Goal: Obtain resource: Download file/media

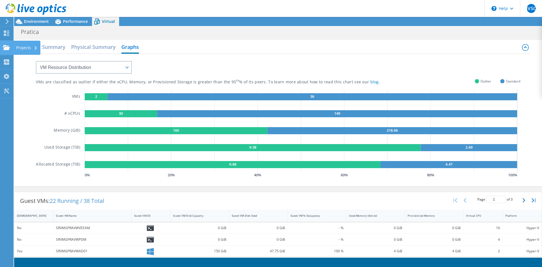
click at [9, 47] on use at bounding box center [6, 47] width 7 height 5
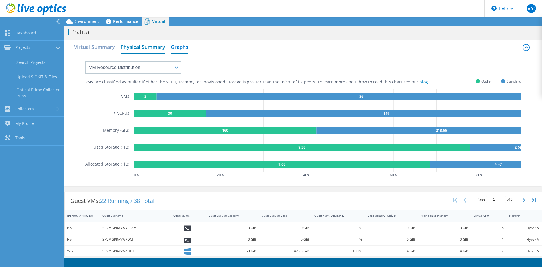
drag, startPoint x: 92, startPoint y: 32, endPoint x: 90, endPoint y: 48, distance: 15.7
click at [92, 33] on h1 "Pratica" at bounding box center [83, 32] width 29 height 6
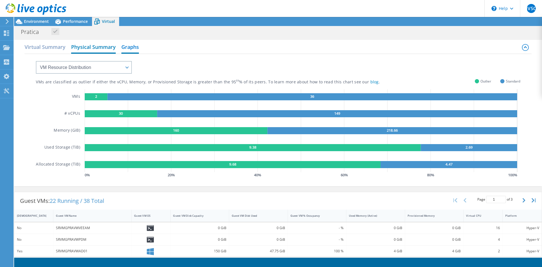
click at [92, 47] on h2 "Physical Summary" at bounding box center [93, 47] width 45 height 12
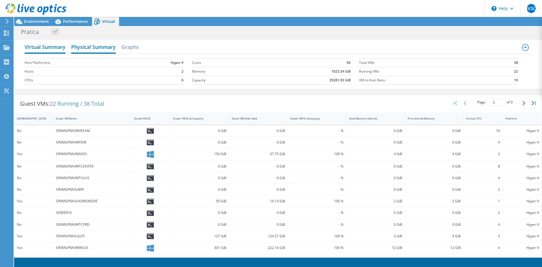
click at [57, 45] on h2 "Virtual Summary" at bounding box center [45, 47] width 41 height 12
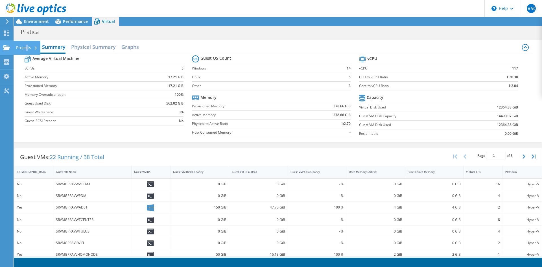
click at [28, 48] on div "Projects" at bounding box center [26, 48] width 27 height 14
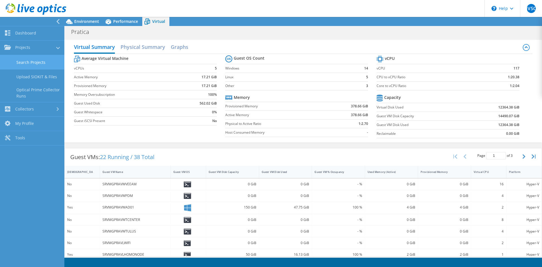
click at [31, 64] on link "Search Projects" at bounding box center [32, 62] width 64 height 14
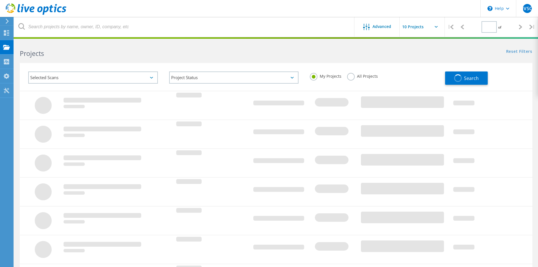
type input "1"
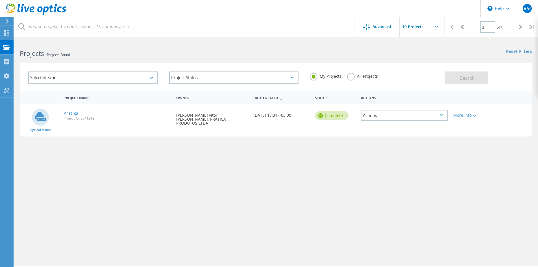
click at [72, 115] on link "Pratica" at bounding box center [71, 113] width 15 height 4
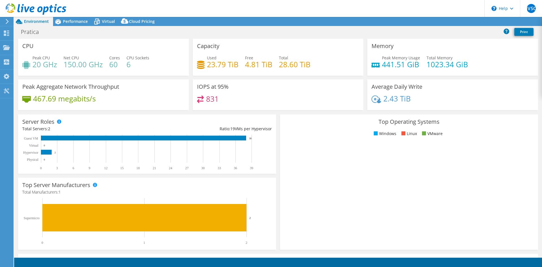
select select "USD"
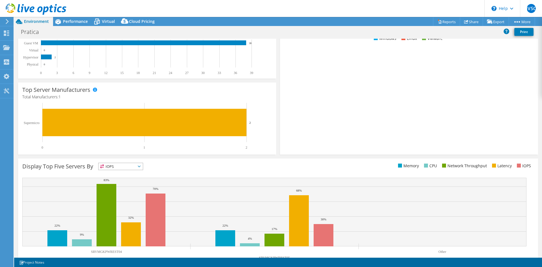
scroll to position [110, 0]
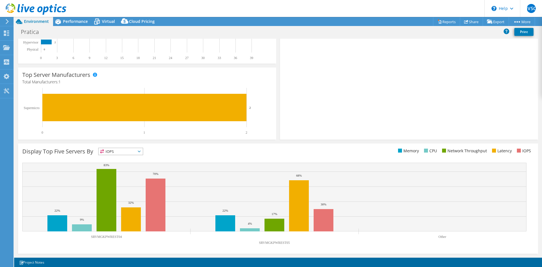
click at [124, 151] on span "IOPS" at bounding box center [121, 151] width 44 height 7
click at [125, 166] on li "Memory" at bounding box center [121, 167] width 44 height 8
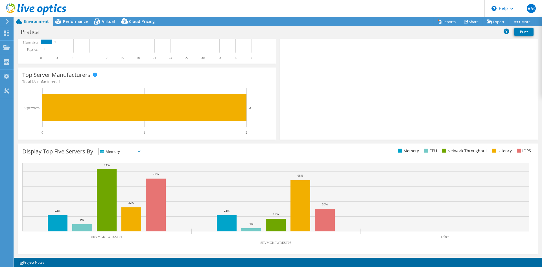
click at [127, 155] on div "Memory IOPS" at bounding box center [120, 151] width 45 height 7
click at [125, 175] on li "CPU" at bounding box center [121, 175] width 44 height 8
click at [136, 147] on div "Display Top Five Servers By CPU IOPS" at bounding box center [278, 199] width 520 height 110
click at [133, 151] on span "CPU" at bounding box center [117, 151] width 37 height 7
click at [131, 181] on li "Network Throughput" at bounding box center [121, 183] width 44 height 8
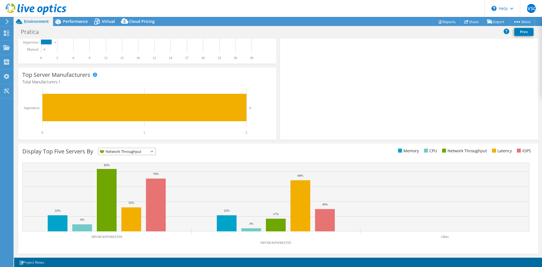
click at [213, 159] on div "Display Top Five Servers By Network Throughput IOPS" at bounding box center [278, 199] width 520 height 110
click at [131, 153] on span "Network Throughput" at bounding box center [124, 151] width 50 height 7
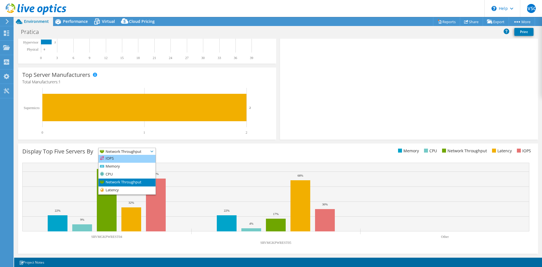
click at [128, 160] on li "IOPS" at bounding box center [127, 159] width 57 height 8
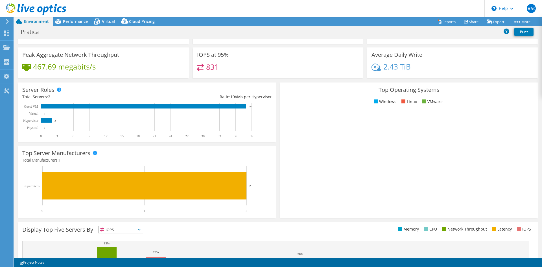
scroll to position [0, 0]
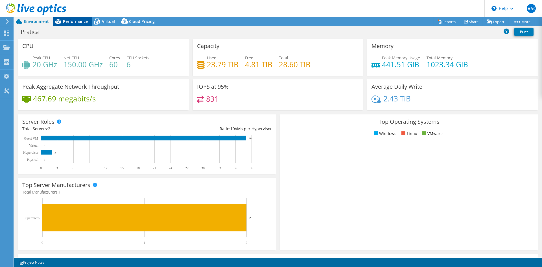
click at [79, 23] on span "Performance" at bounding box center [75, 21] width 25 height 5
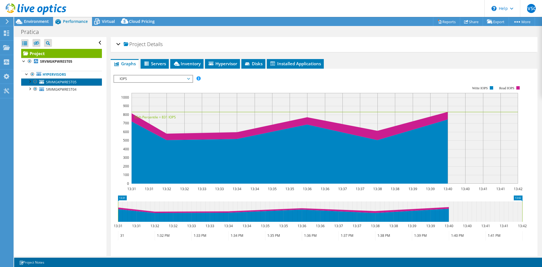
click at [58, 84] on span "SRVMGKPWREST05" at bounding box center [61, 82] width 31 height 5
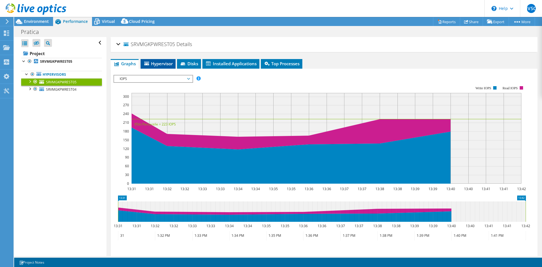
click at [171, 66] on li "Hypervisor" at bounding box center [158, 64] width 35 height 10
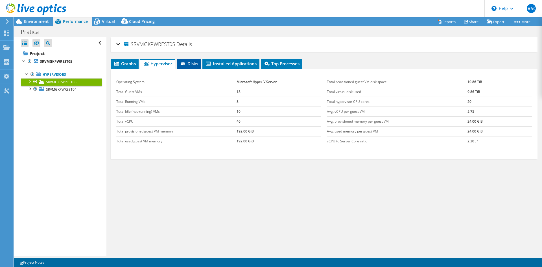
click at [178, 62] on li "Disks" at bounding box center [189, 64] width 24 height 10
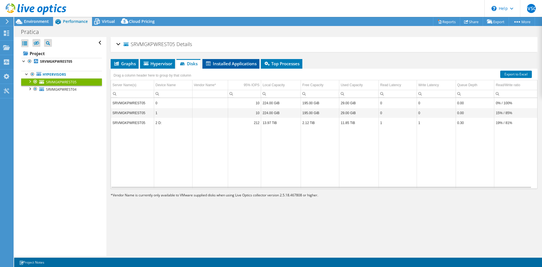
click at [245, 62] on span "Installed Applications" at bounding box center [230, 64] width 51 height 6
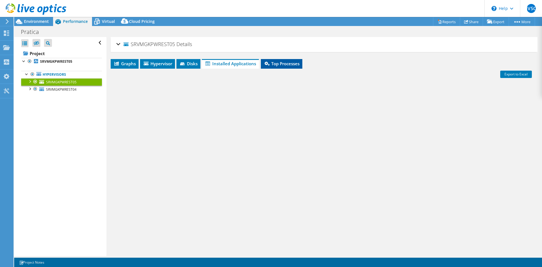
click at [288, 63] on span "Top Processes" at bounding box center [282, 64] width 36 height 6
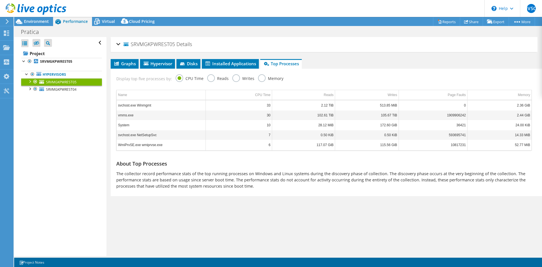
click at [197, 69] on div "Display top five processes by: CPU Time Reads Writes Memory" at bounding box center [324, 78] width 421 height 18
click at [218, 66] on span "Installed Applications" at bounding box center [230, 64] width 51 height 6
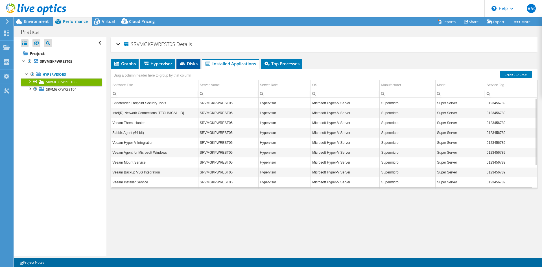
click at [190, 64] on span "Disks" at bounding box center [188, 64] width 18 height 6
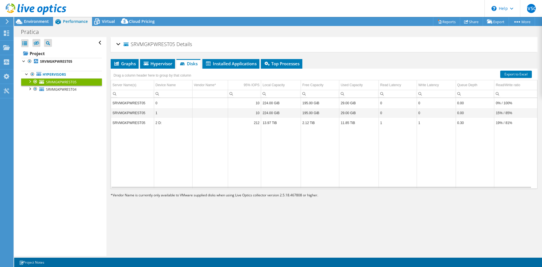
click at [183, 49] on h2 "SRVMGKPWREST05 Details" at bounding box center [154, 43] width 76 height 11
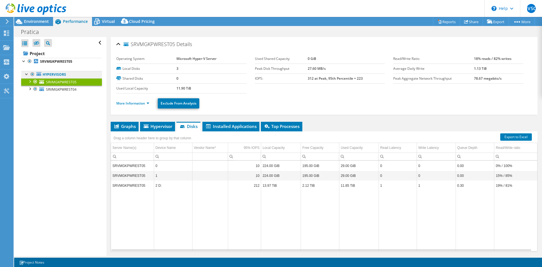
click at [60, 74] on link "Hypervisors" at bounding box center [61, 74] width 81 height 7
click at [49, 74] on link "Hypervisors" at bounding box center [61, 74] width 81 height 7
click at [55, 76] on link "Hypervisors" at bounding box center [61, 74] width 81 height 7
click at [45, 118] on div "Open All Close All Hide Excluded Nodes Project Tree Filter" at bounding box center [60, 146] width 92 height 219
click at [59, 77] on link "Hypervisors" at bounding box center [61, 74] width 81 height 7
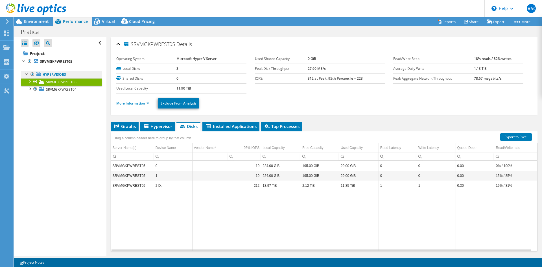
click at [60, 76] on link "Hypervisors" at bounding box center [61, 74] width 81 height 7
click at [53, 67] on ul "Hypervisors SRVMGKPWREST05 0 1" at bounding box center [61, 82] width 81 height 34
click at [53, 61] on b "SRVMGKPWREST05" at bounding box center [56, 61] width 32 height 5
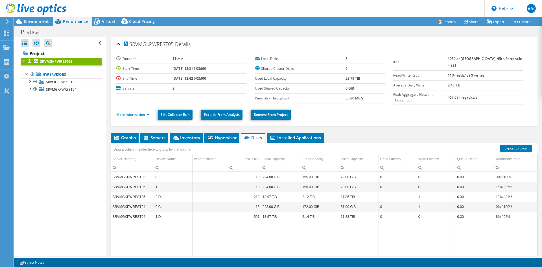
click at [25, 62] on div at bounding box center [24, 61] width 6 height 6
click at [24, 62] on div at bounding box center [24, 61] width 6 height 6
click at [60, 73] on link "Hypervisors" at bounding box center [61, 74] width 81 height 7
click at [170, 112] on link "Edit Collector Run" at bounding box center [175, 115] width 35 height 10
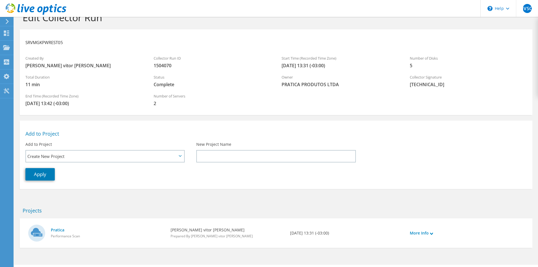
scroll to position [29, 0]
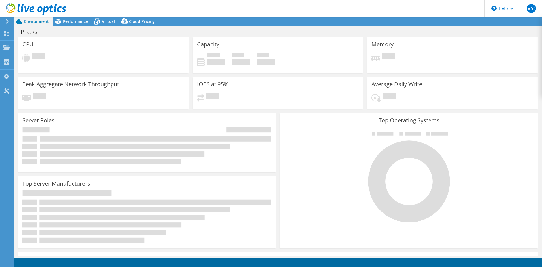
select select "USD"
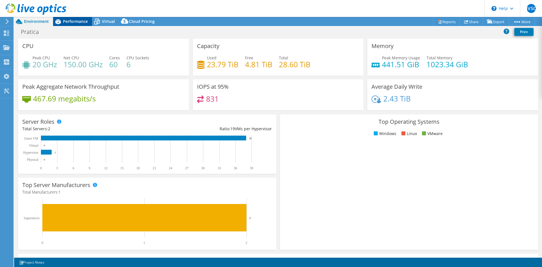
click at [83, 23] on span "Performance" at bounding box center [75, 21] width 25 height 5
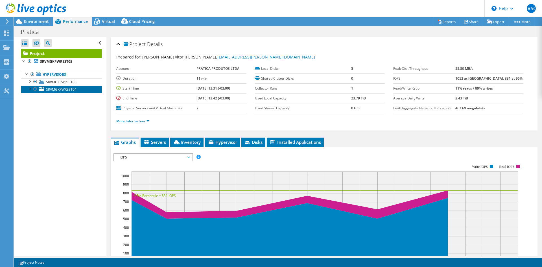
click at [66, 86] on link "SRVMGKPWREST04" at bounding box center [61, 89] width 81 height 7
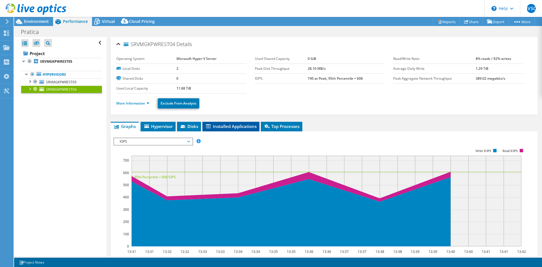
click at [227, 126] on span "Installed Applications" at bounding box center [230, 126] width 51 height 6
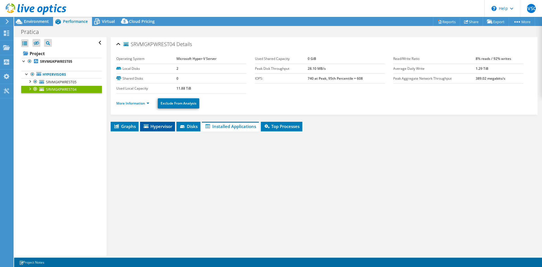
click at [170, 127] on span "Hypervisor" at bounding box center [157, 126] width 29 height 6
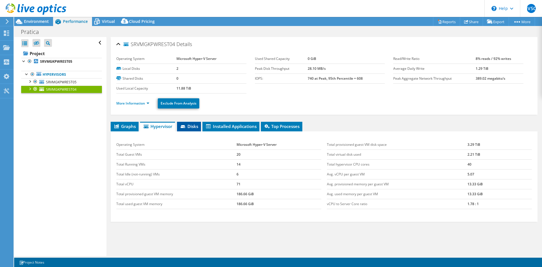
click at [199, 122] on li "Disks" at bounding box center [189, 127] width 24 height 10
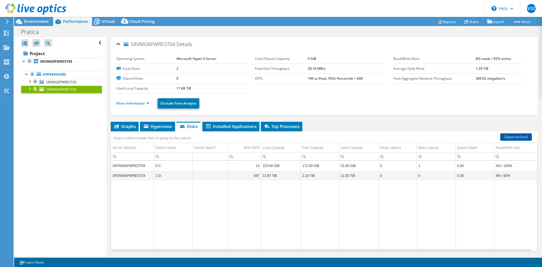
click at [516, 136] on link "Export to Excel" at bounding box center [517, 136] width 32 height 7
click at [61, 82] on span "SRVMGKPWREST05" at bounding box center [61, 82] width 31 height 5
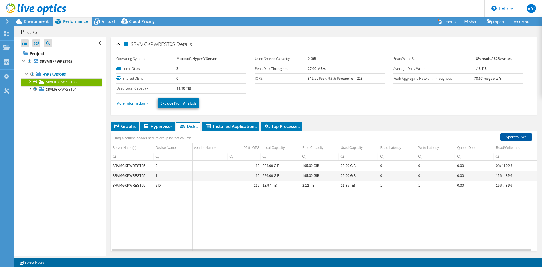
click at [501, 137] on link "Export to Excel" at bounding box center [517, 136] width 32 height 7
